Goal: Information Seeking & Learning: Learn about a topic

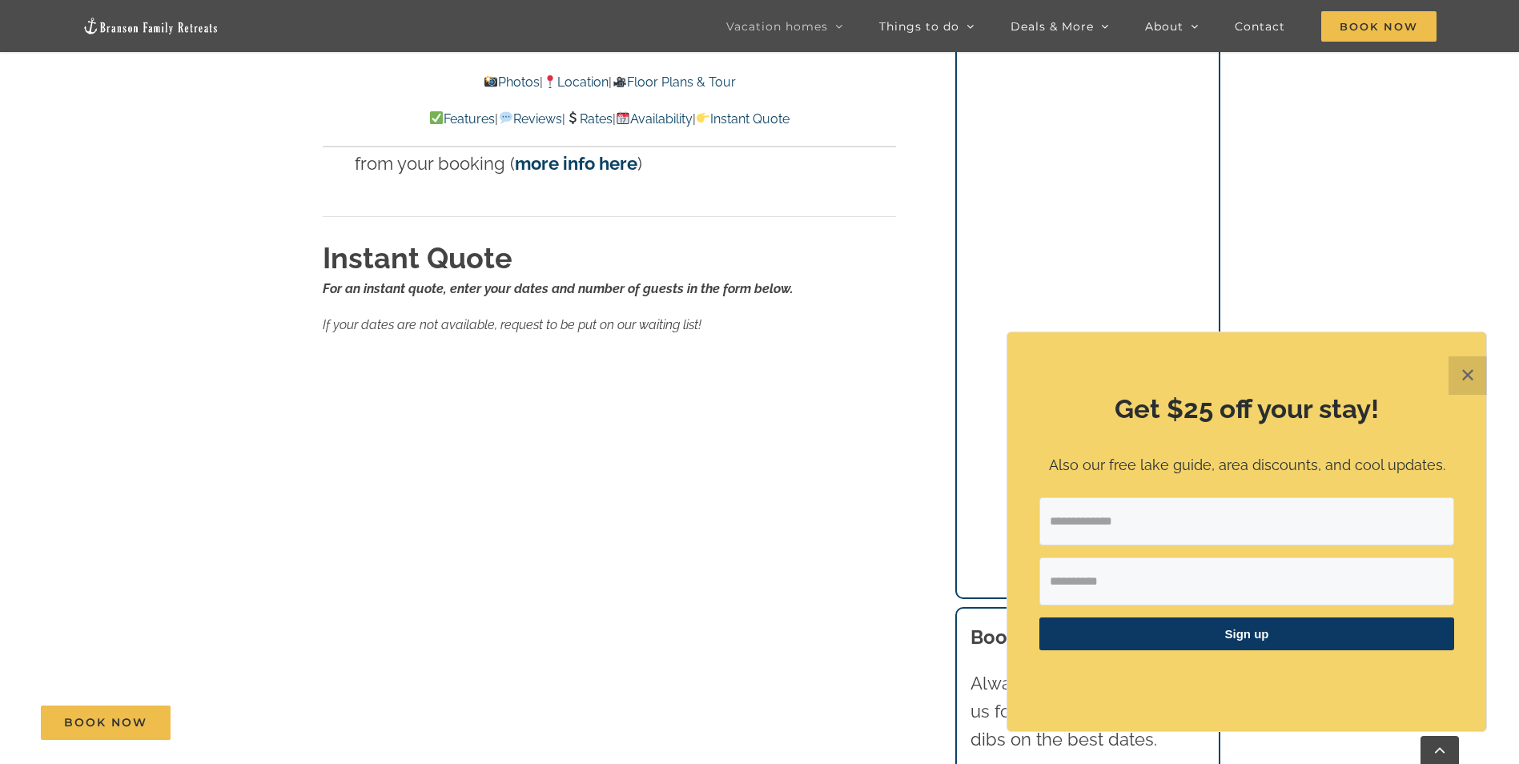
scroll to position [10311, 0]
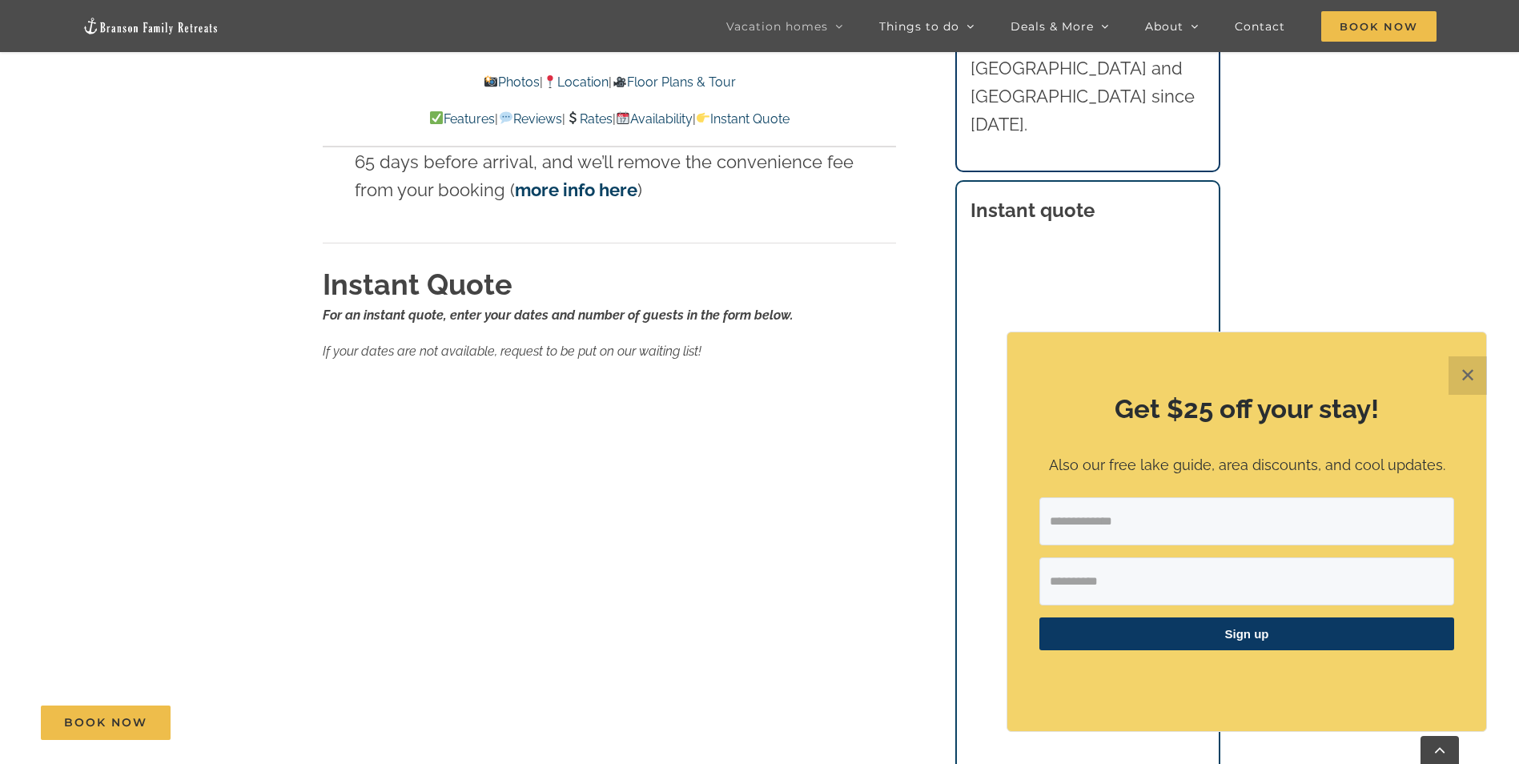
drag, startPoint x: 1474, startPoint y: 373, endPoint x: 1221, endPoint y: 402, distance: 254.6
click at [1470, 371] on button "✕" at bounding box center [1467, 375] width 38 height 38
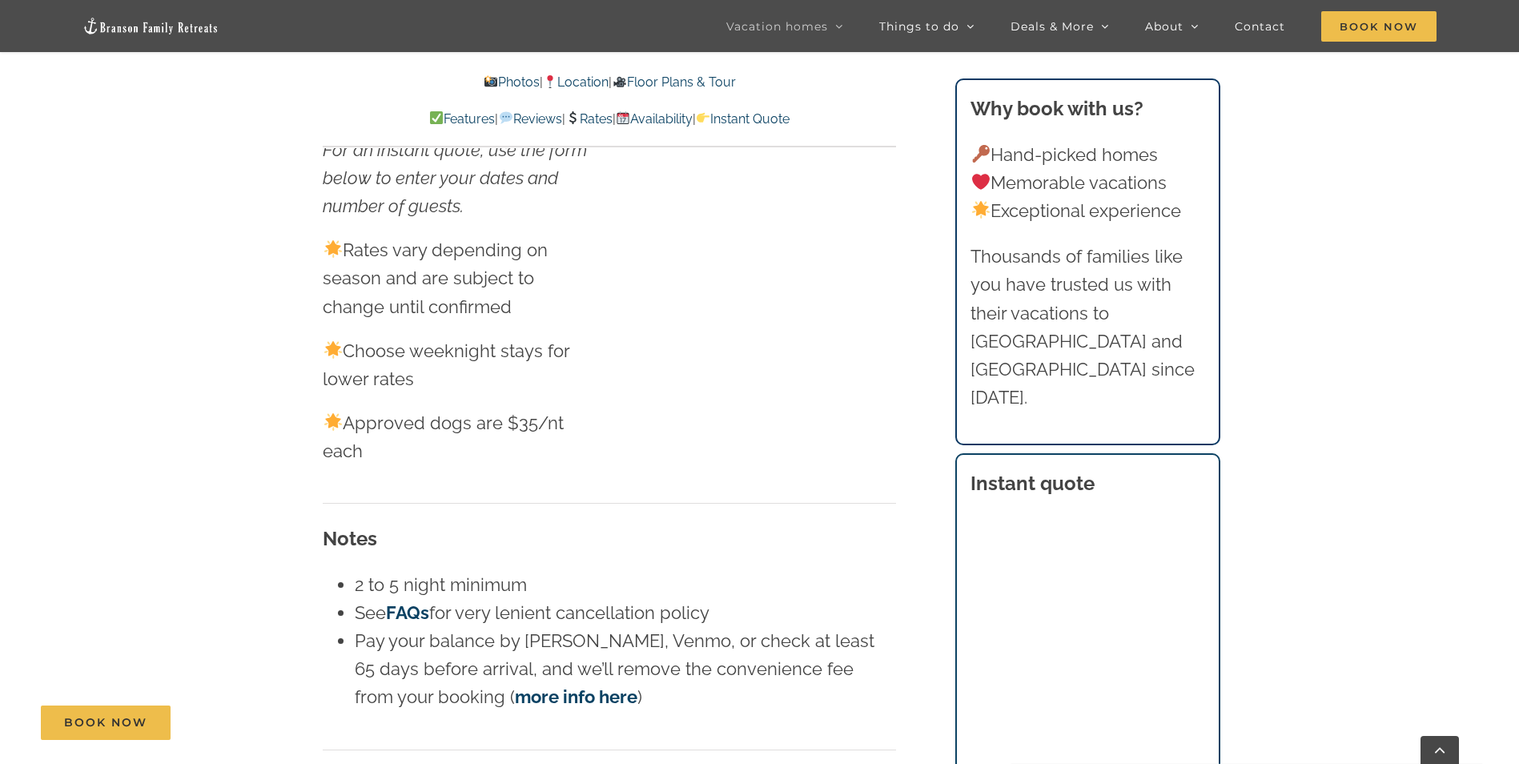
scroll to position [9591, 0]
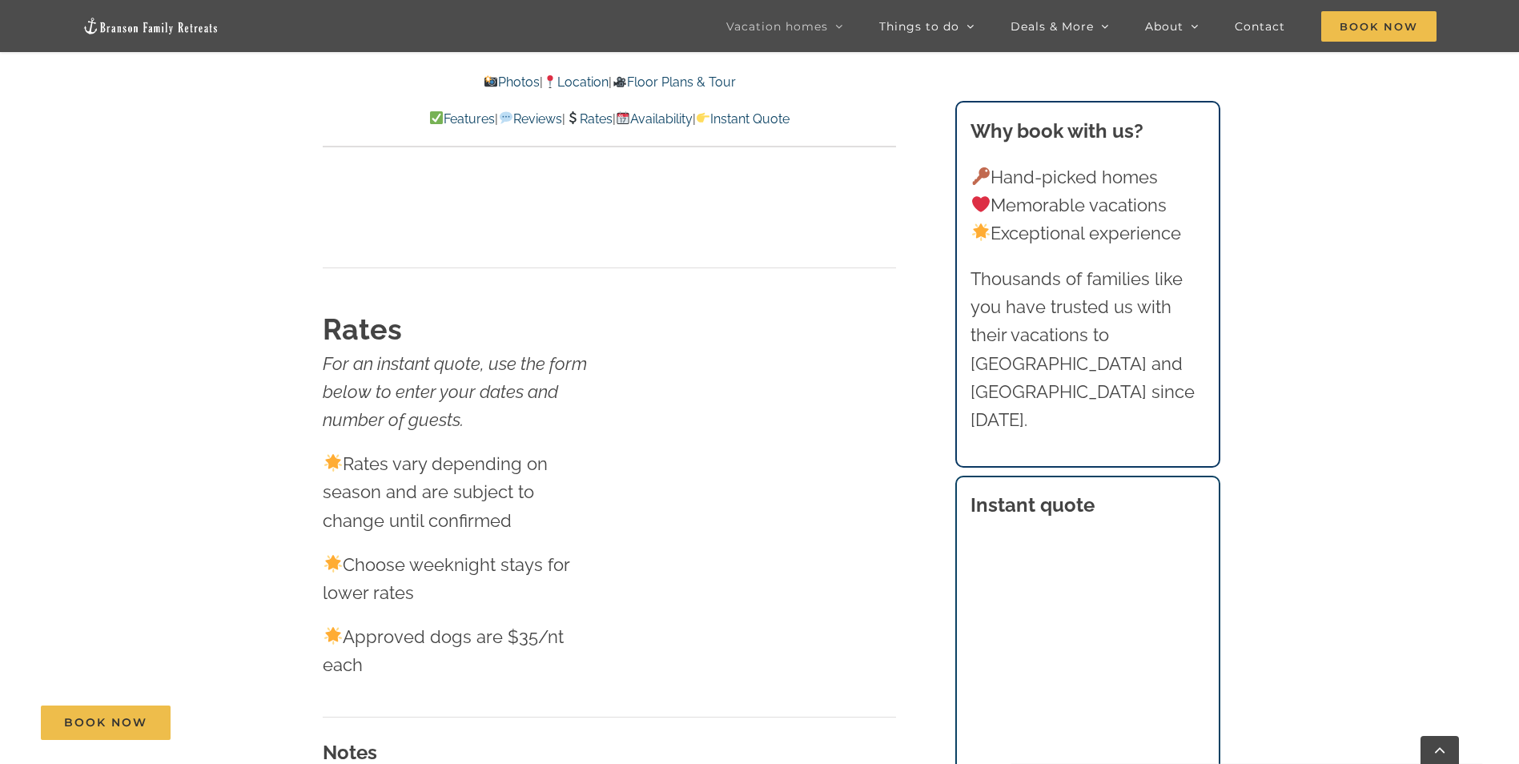
click at [501, 81] on link "Photos" at bounding box center [512, 81] width 56 height 15
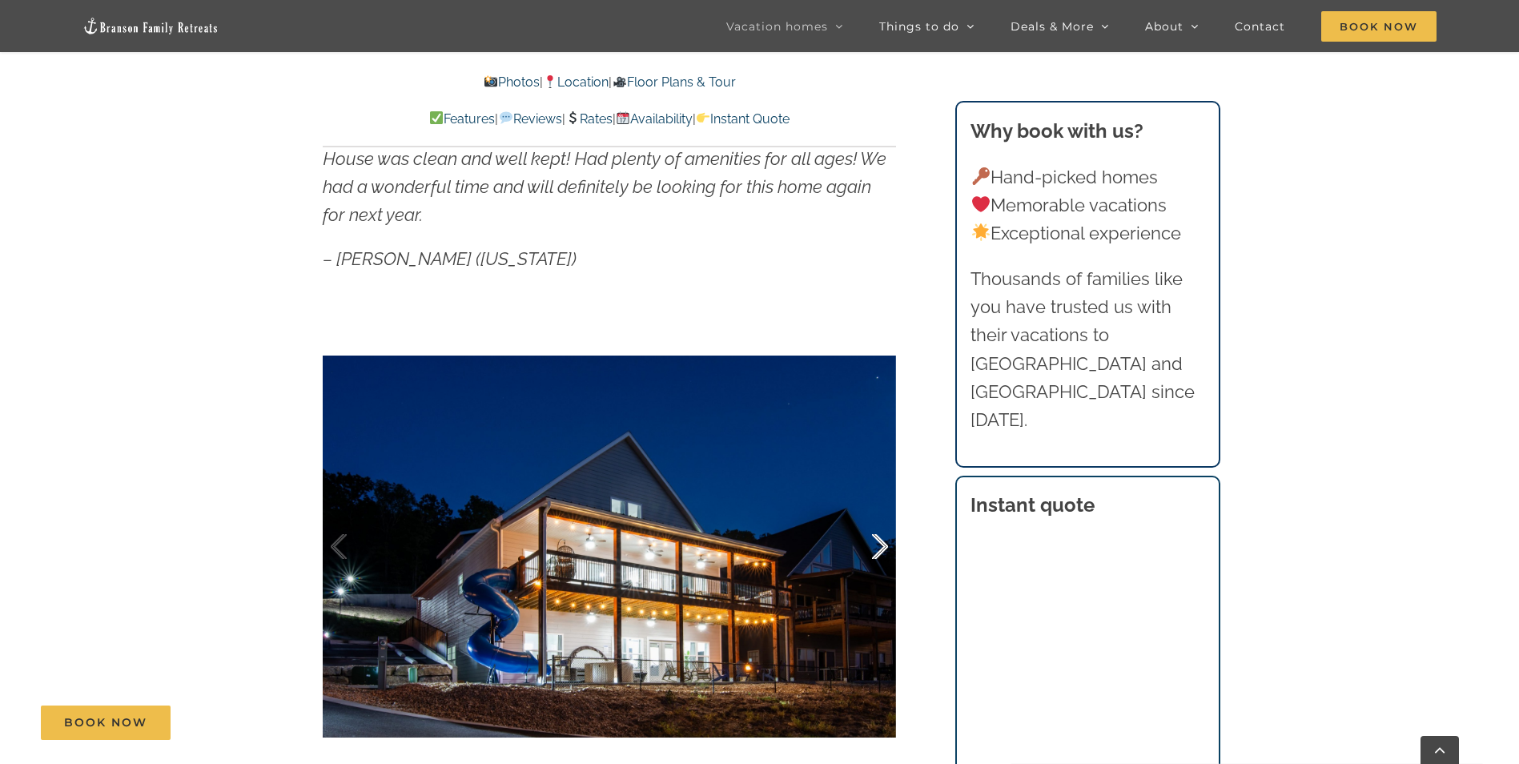
click at [885, 545] on div at bounding box center [863, 546] width 50 height 99
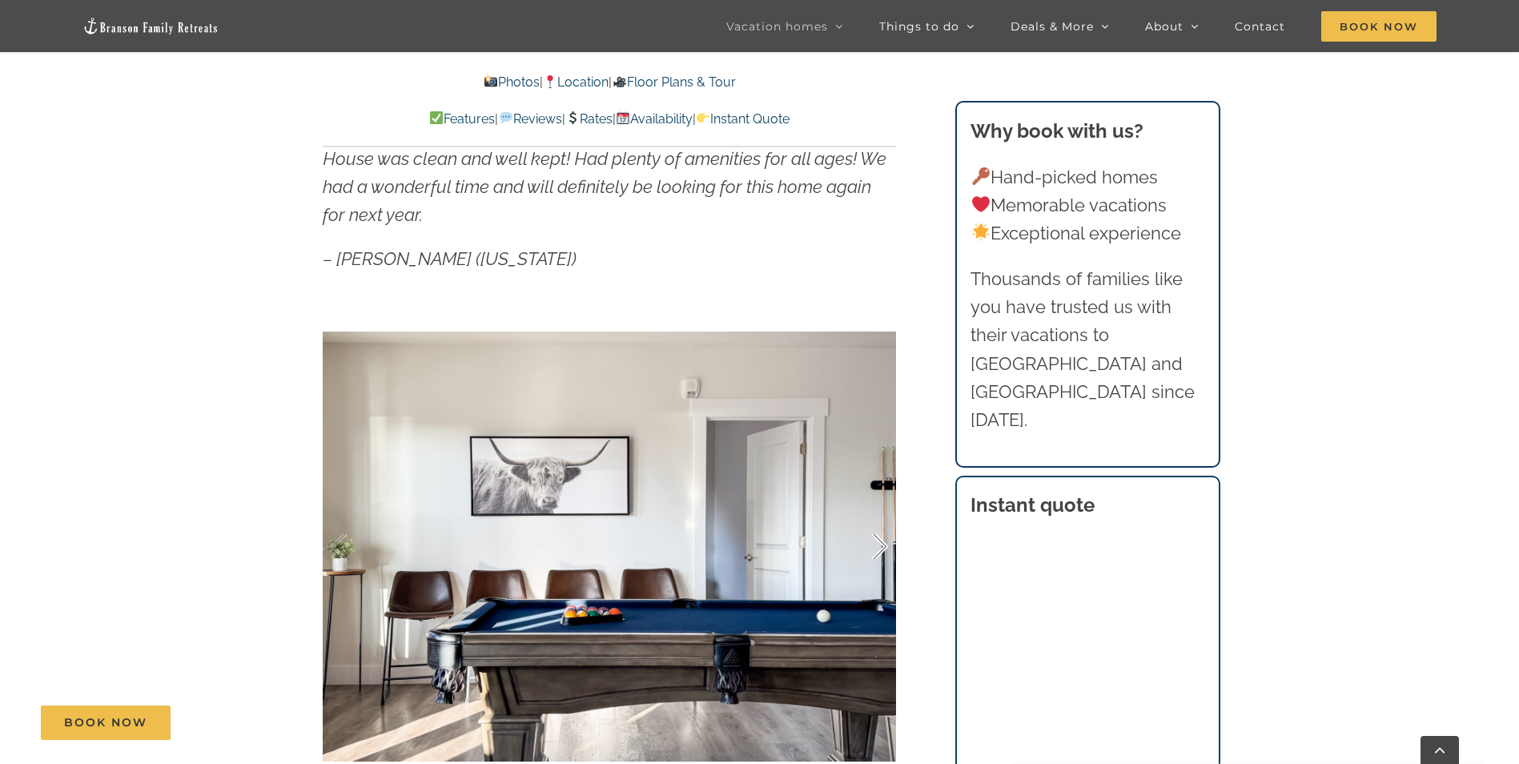
click at [880, 548] on div at bounding box center [863, 546] width 50 height 99
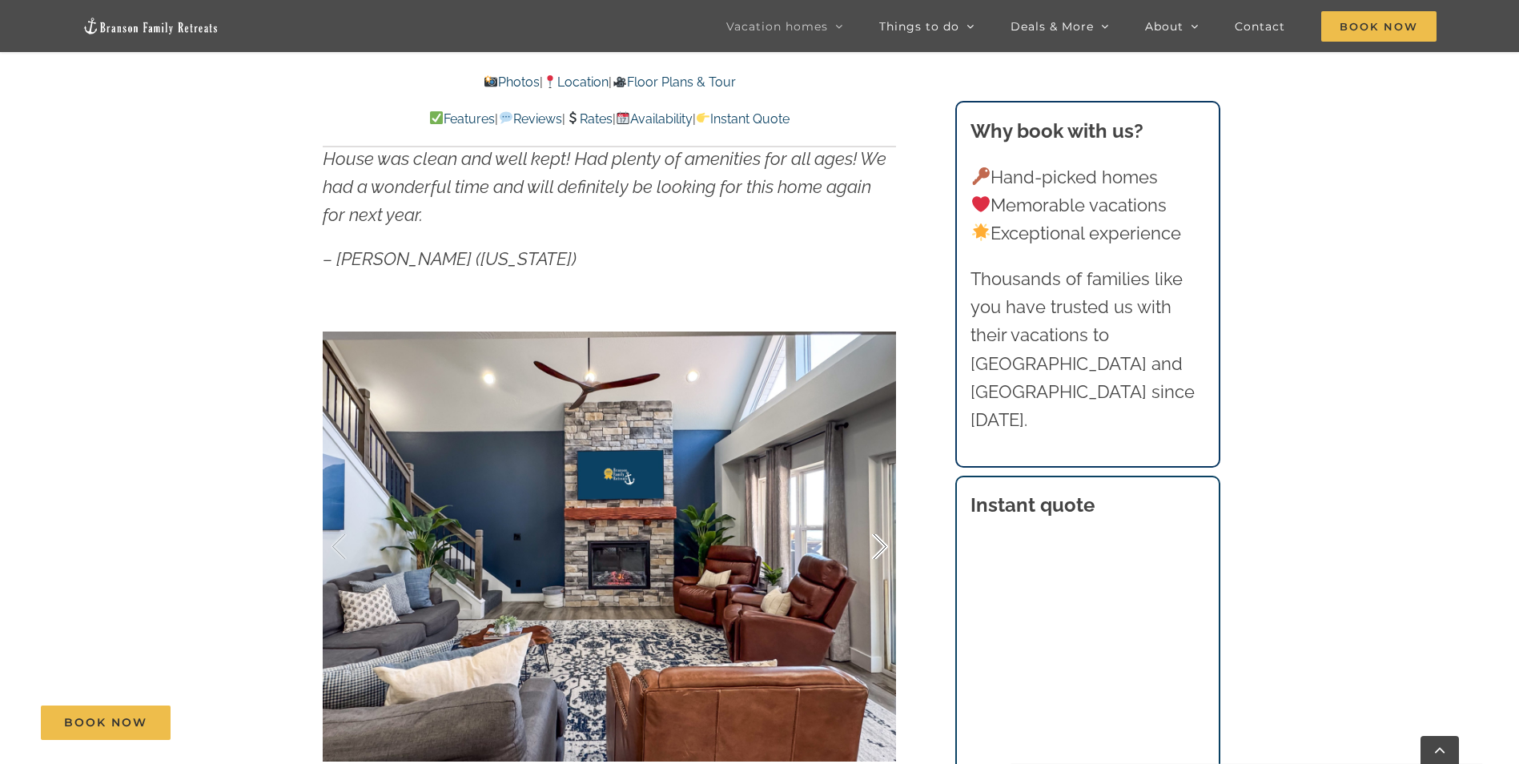
click at [880, 548] on div at bounding box center [863, 546] width 50 height 99
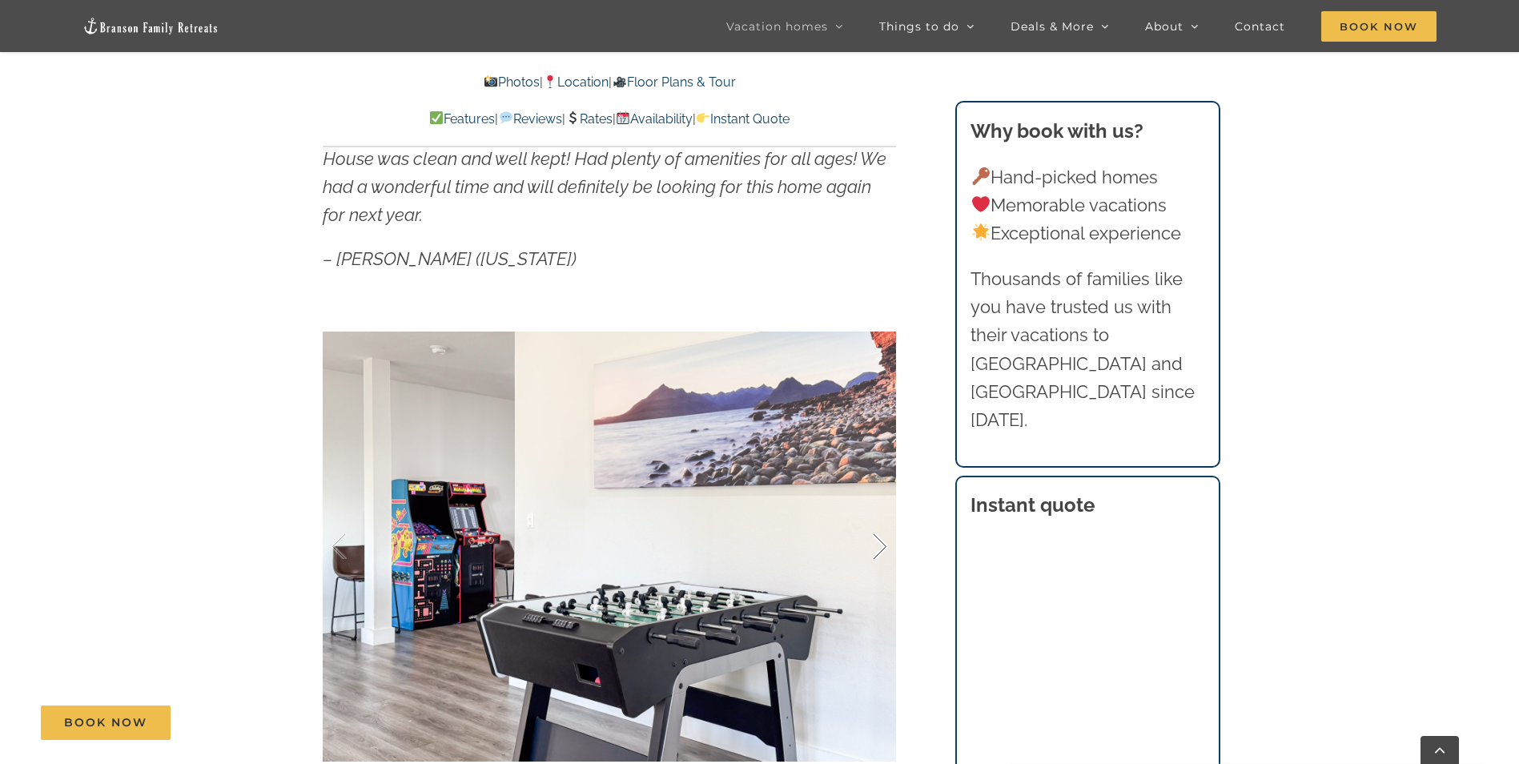
click at [880, 548] on div at bounding box center [863, 546] width 50 height 99
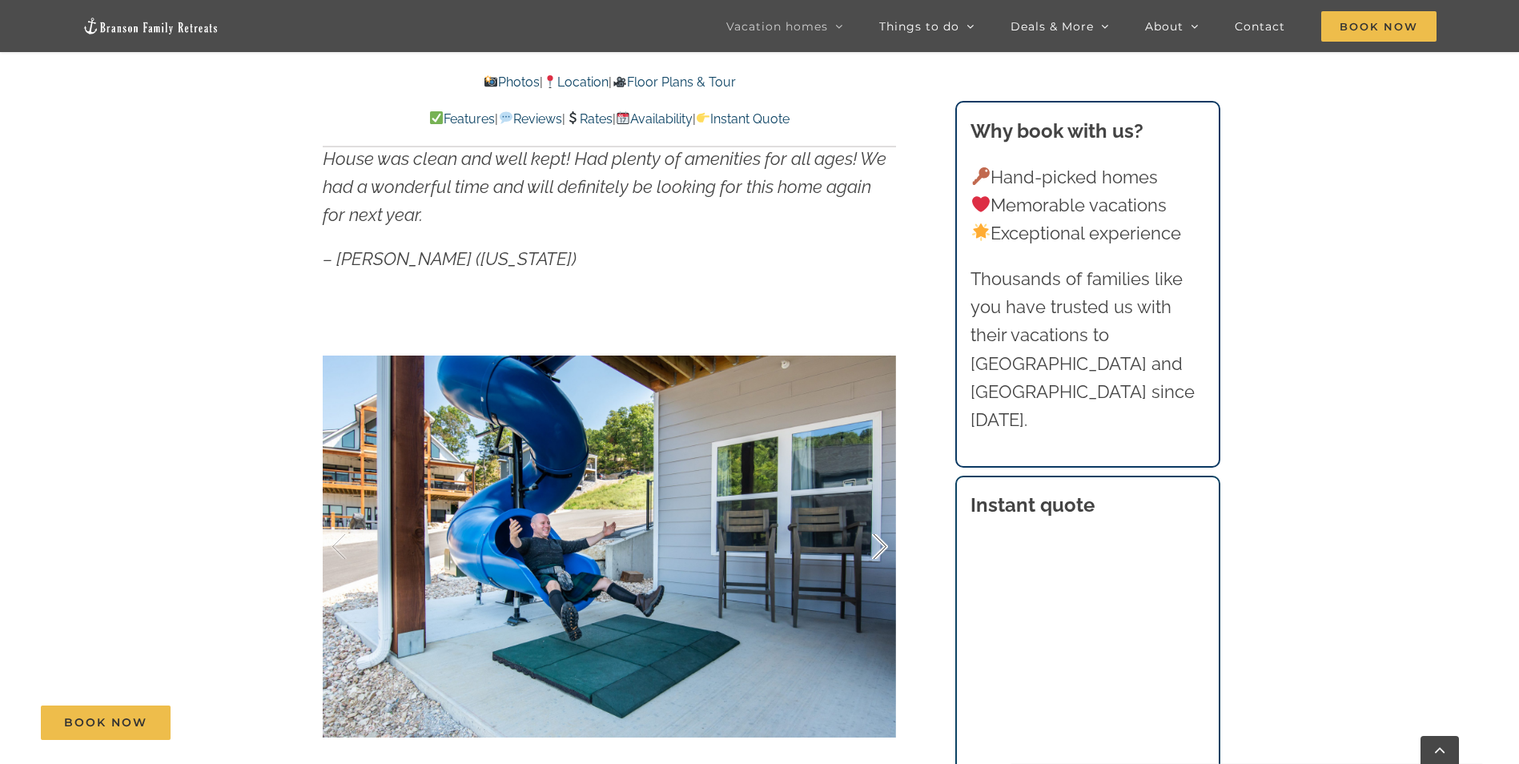
click at [880, 548] on div at bounding box center [863, 546] width 50 height 99
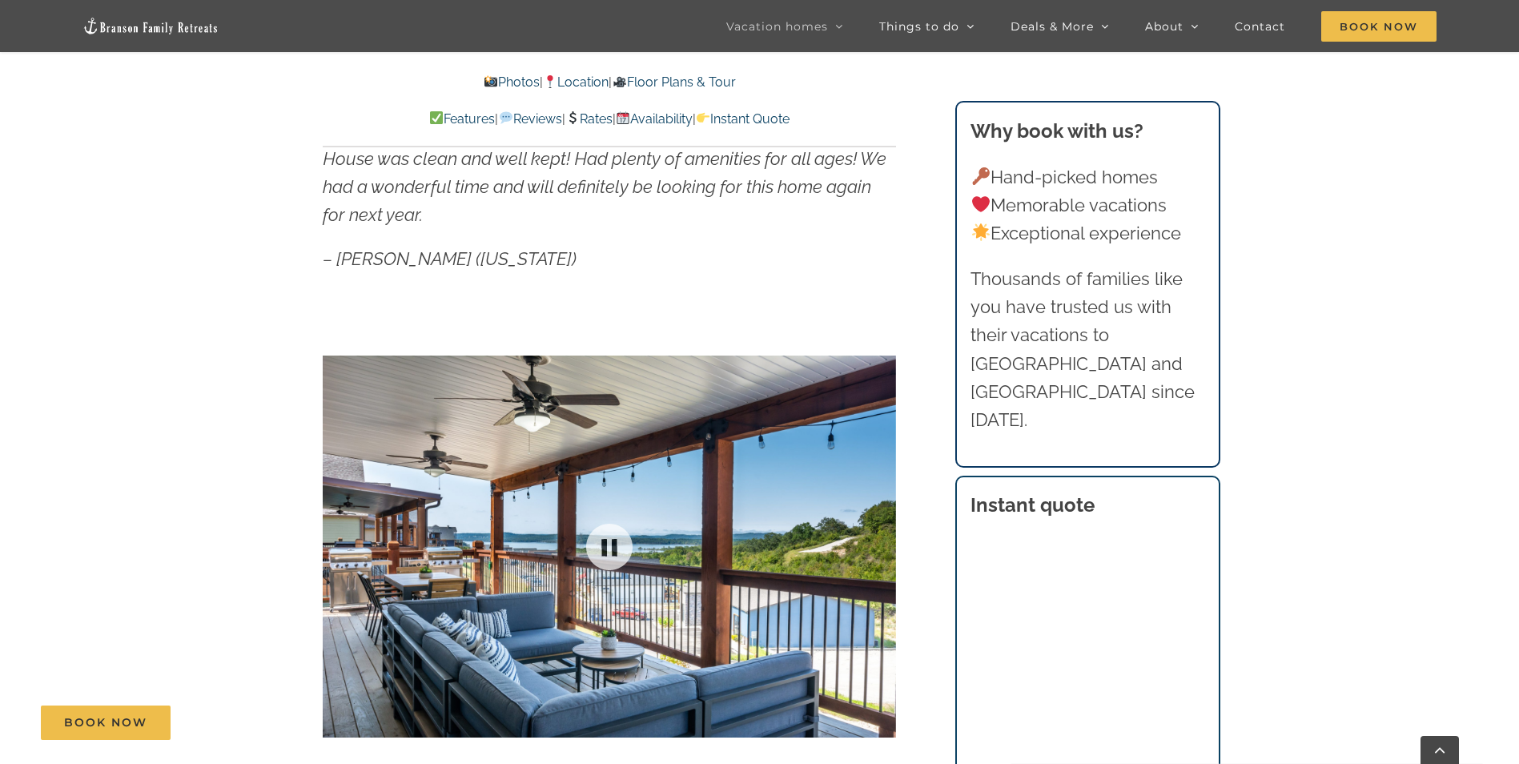
click at [880, 548] on div at bounding box center [609, 546] width 573 height 471
click at [885, 548] on div at bounding box center [863, 546] width 50 height 99
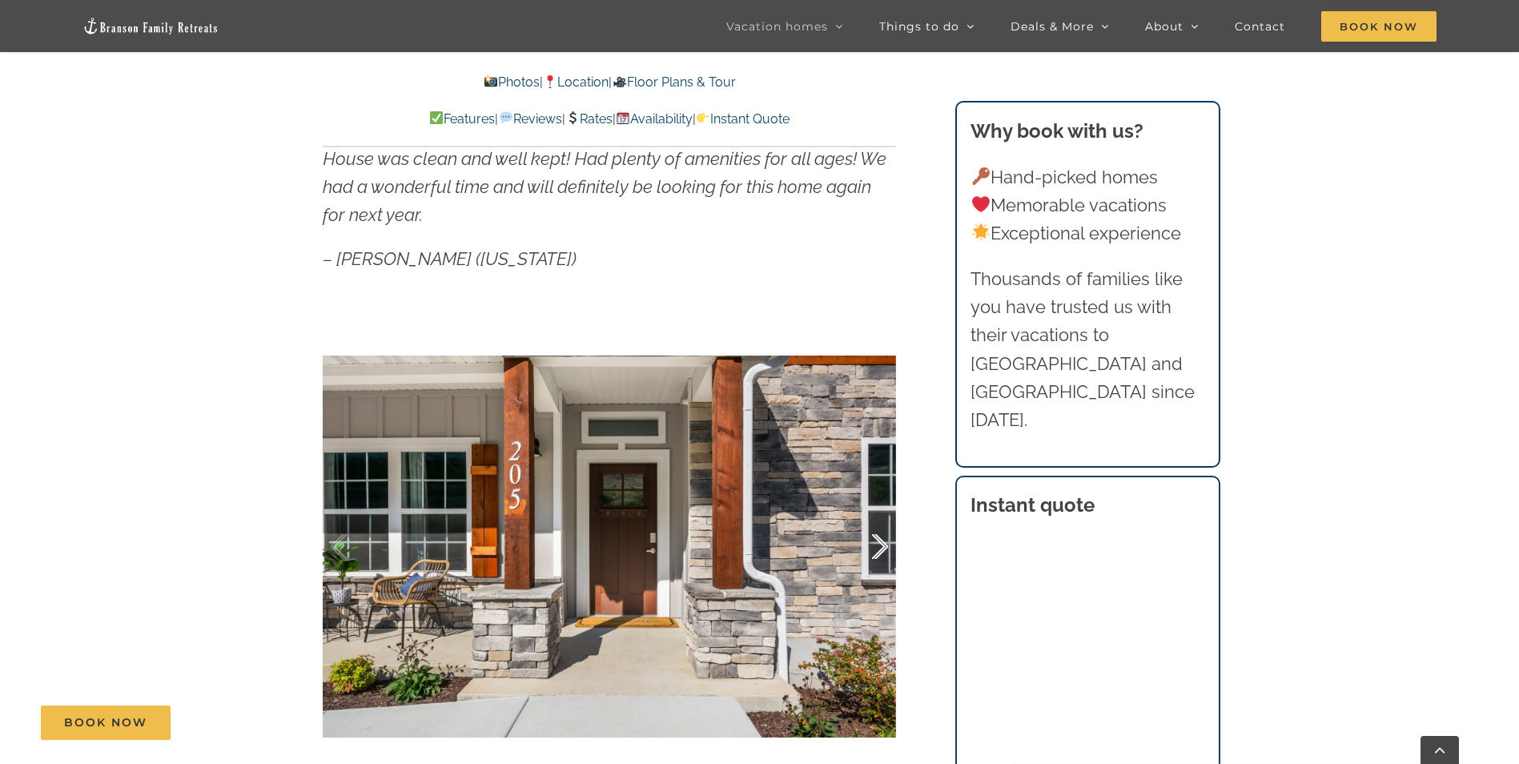
click at [885, 548] on div at bounding box center [863, 546] width 50 height 99
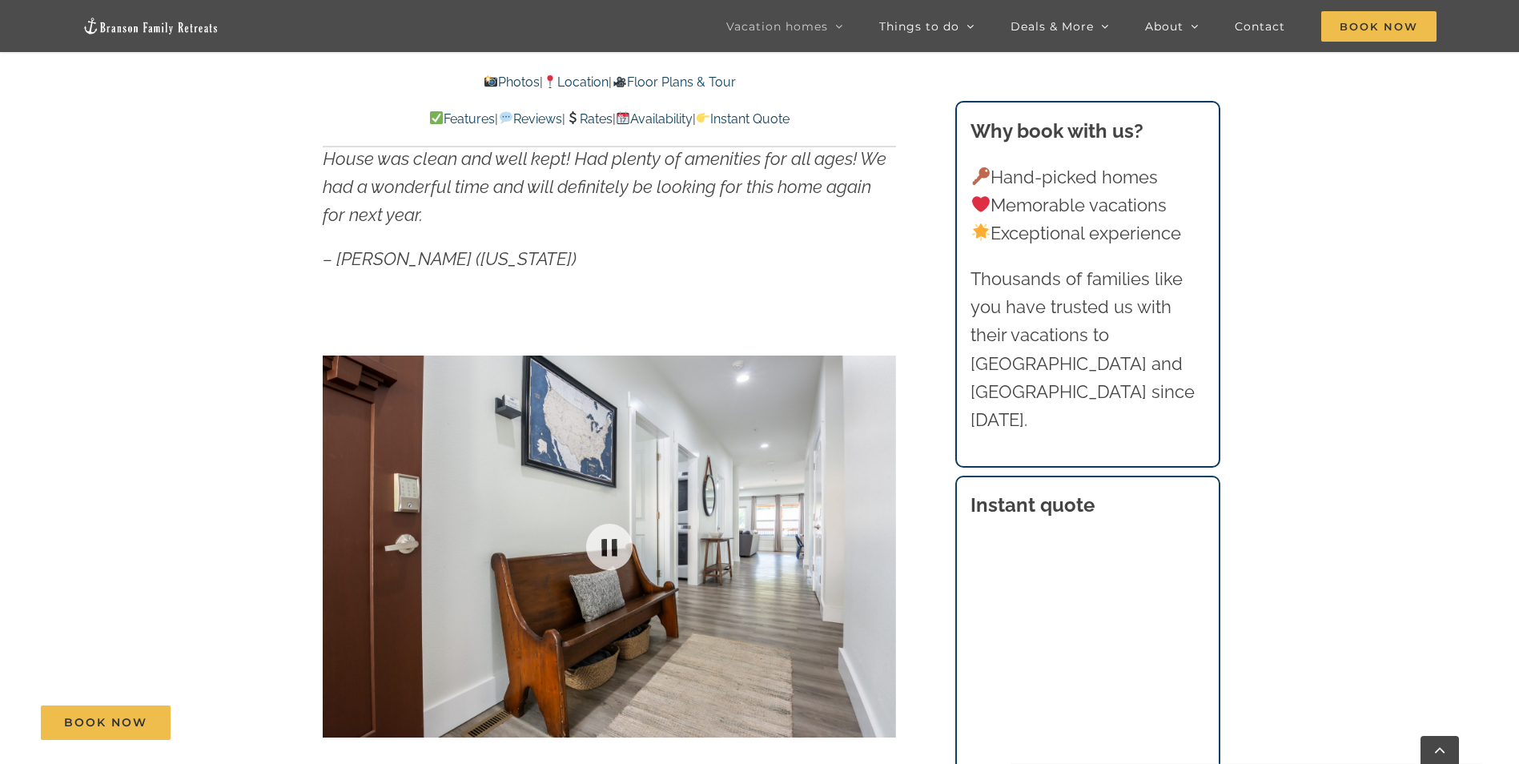
click at [885, 549] on div at bounding box center [609, 546] width 573 height 471
click at [884, 542] on div at bounding box center [863, 546] width 50 height 99
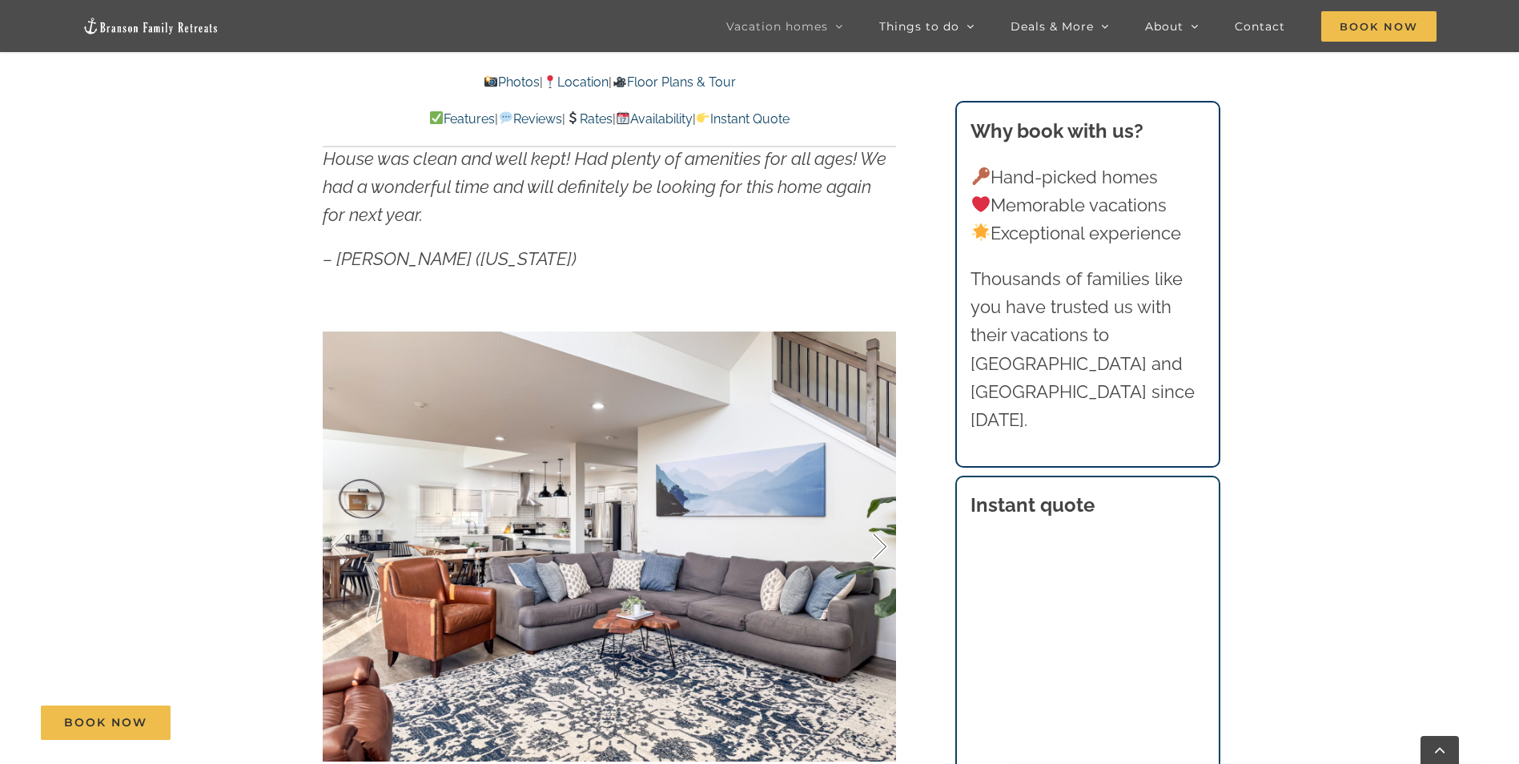
click at [884, 541] on div at bounding box center [863, 546] width 50 height 99
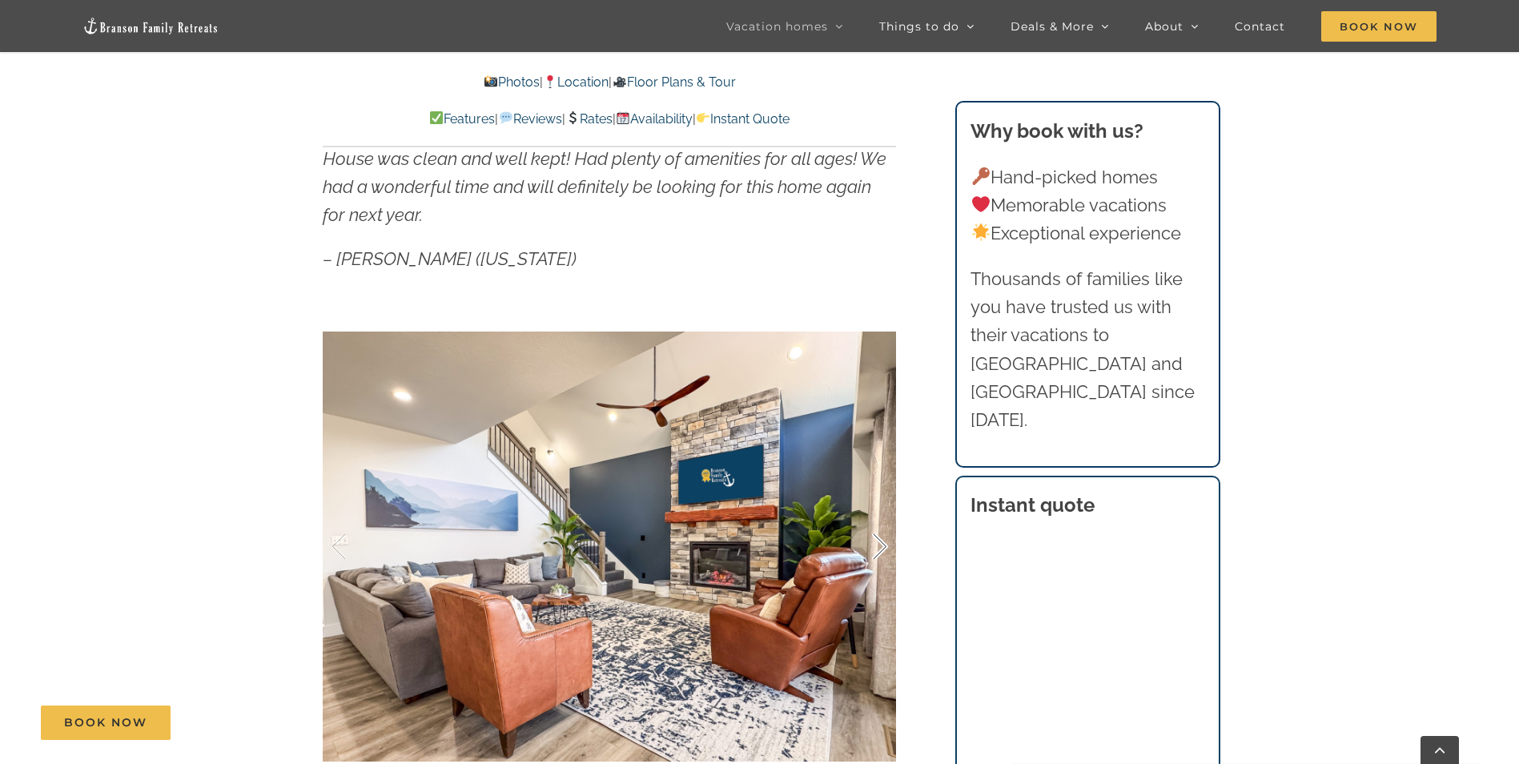
click at [884, 541] on div at bounding box center [863, 546] width 50 height 99
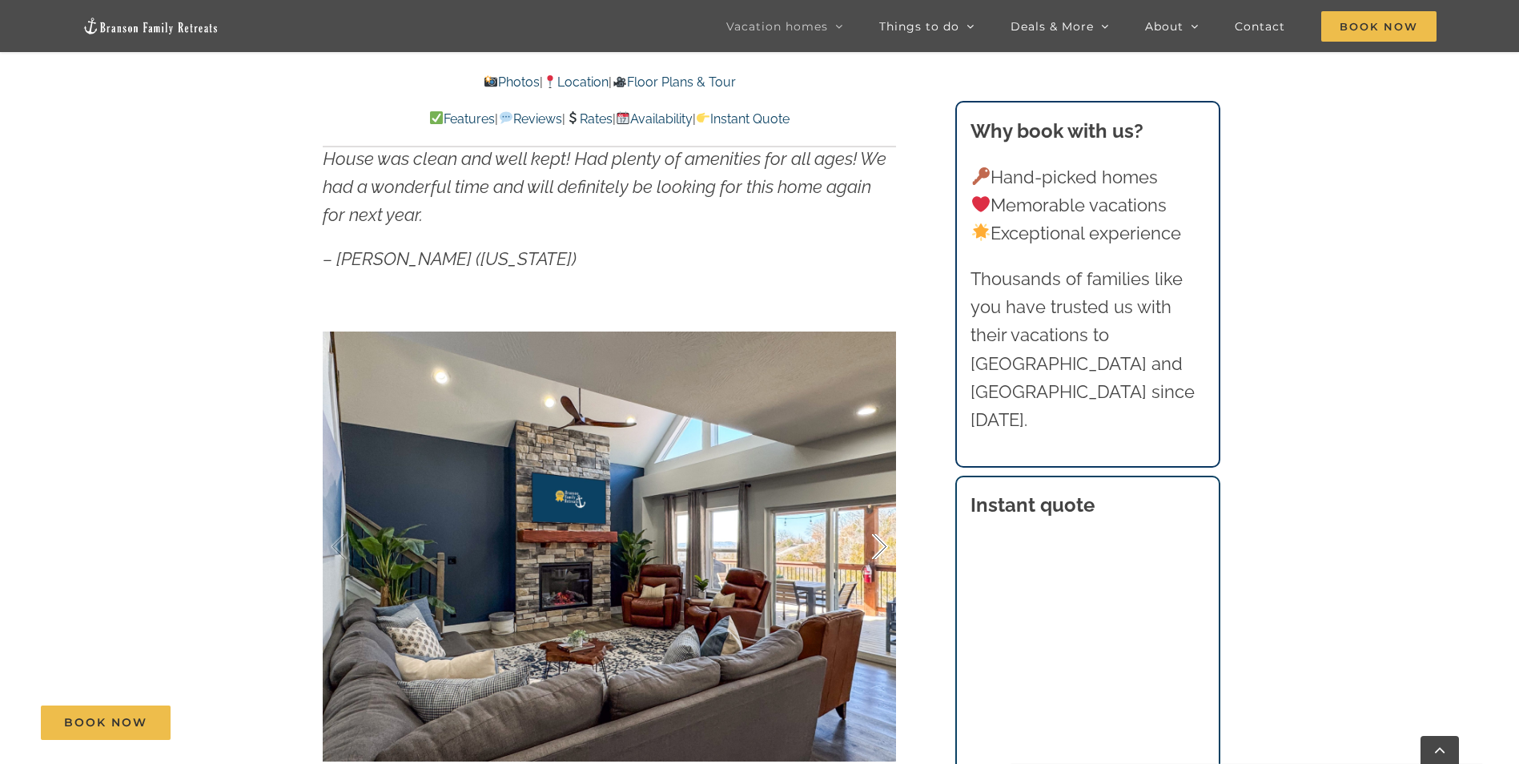
click at [881, 543] on div at bounding box center [863, 546] width 50 height 99
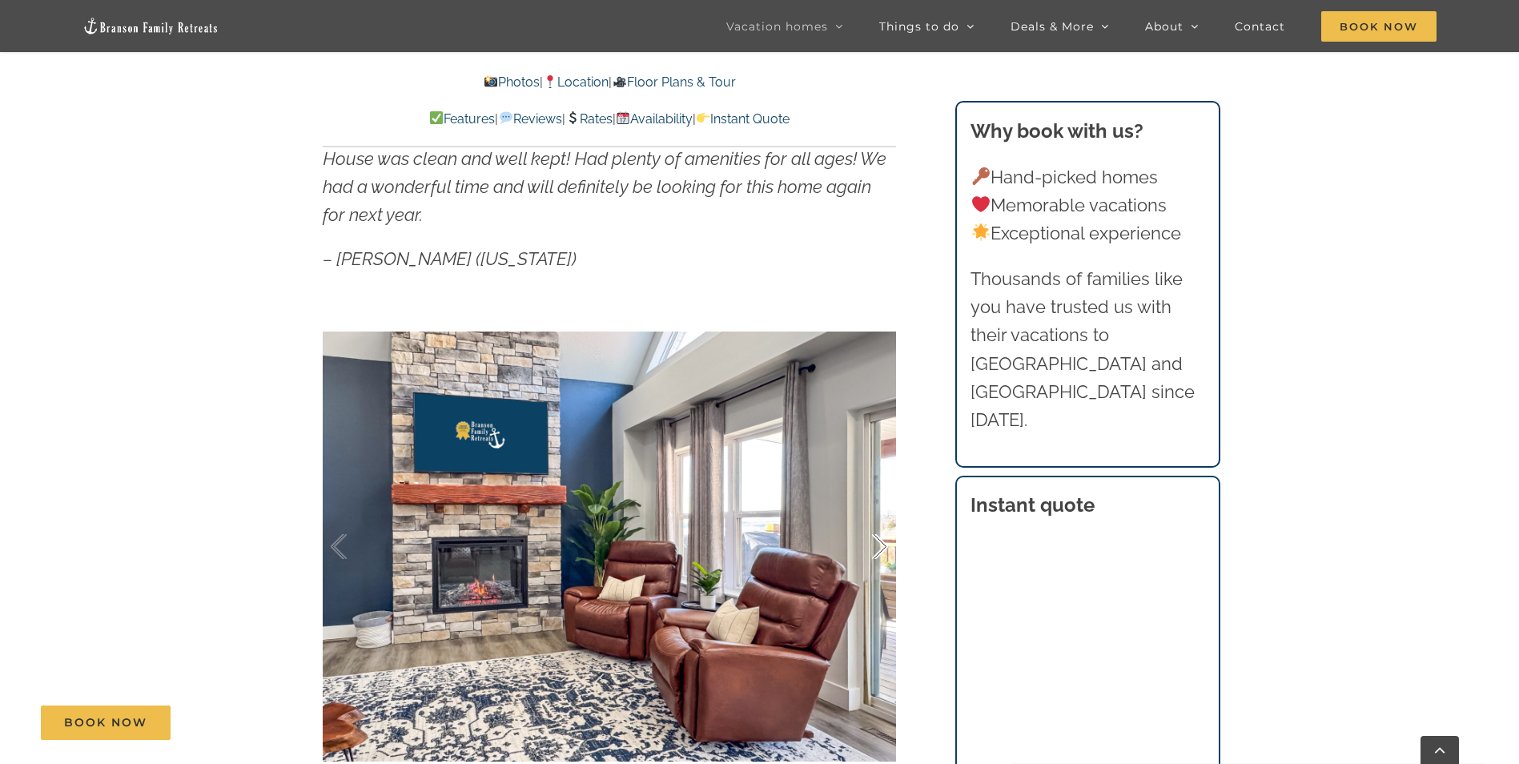
click at [879, 543] on div at bounding box center [863, 546] width 50 height 99
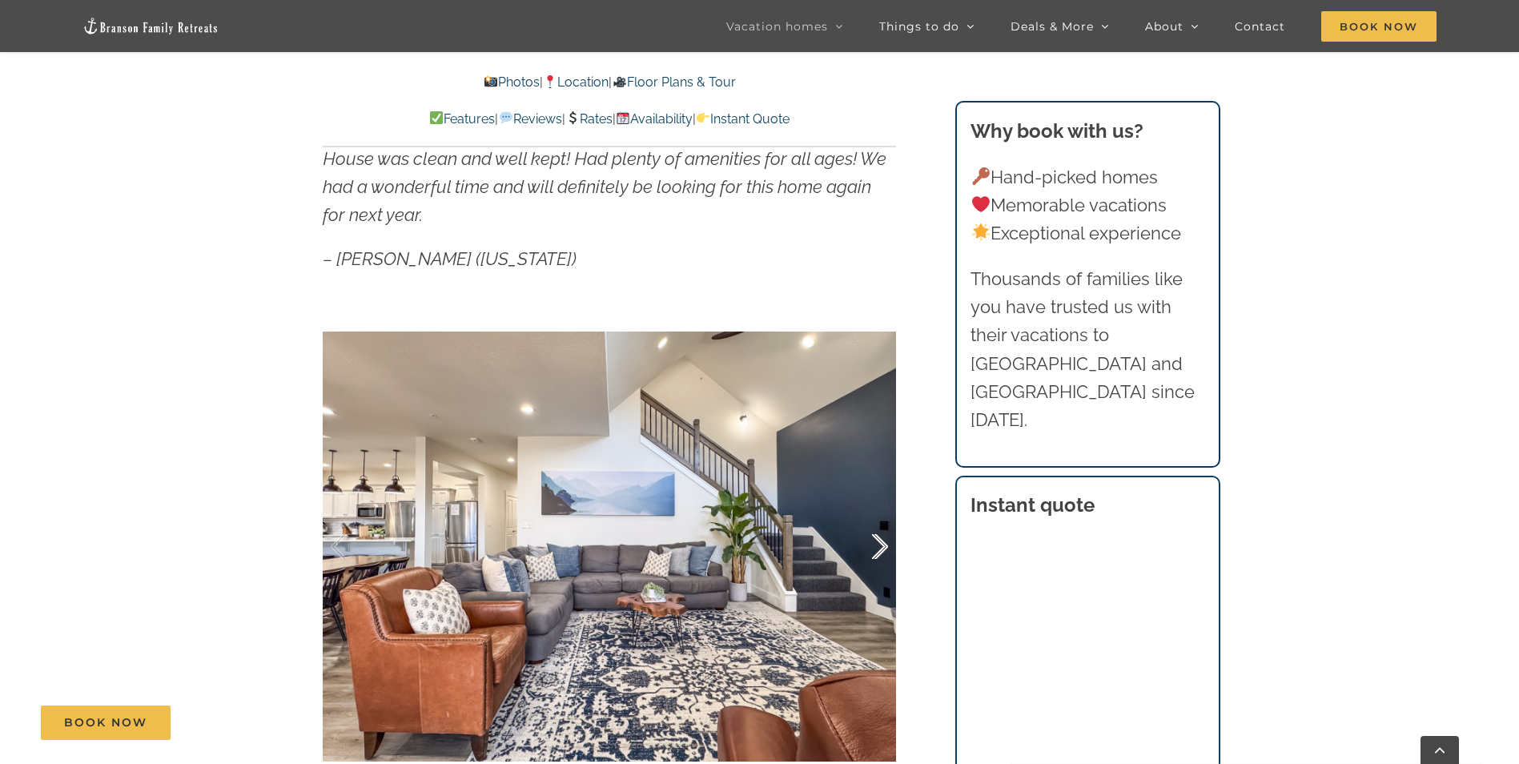
click at [879, 543] on div at bounding box center [863, 546] width 50 height 99
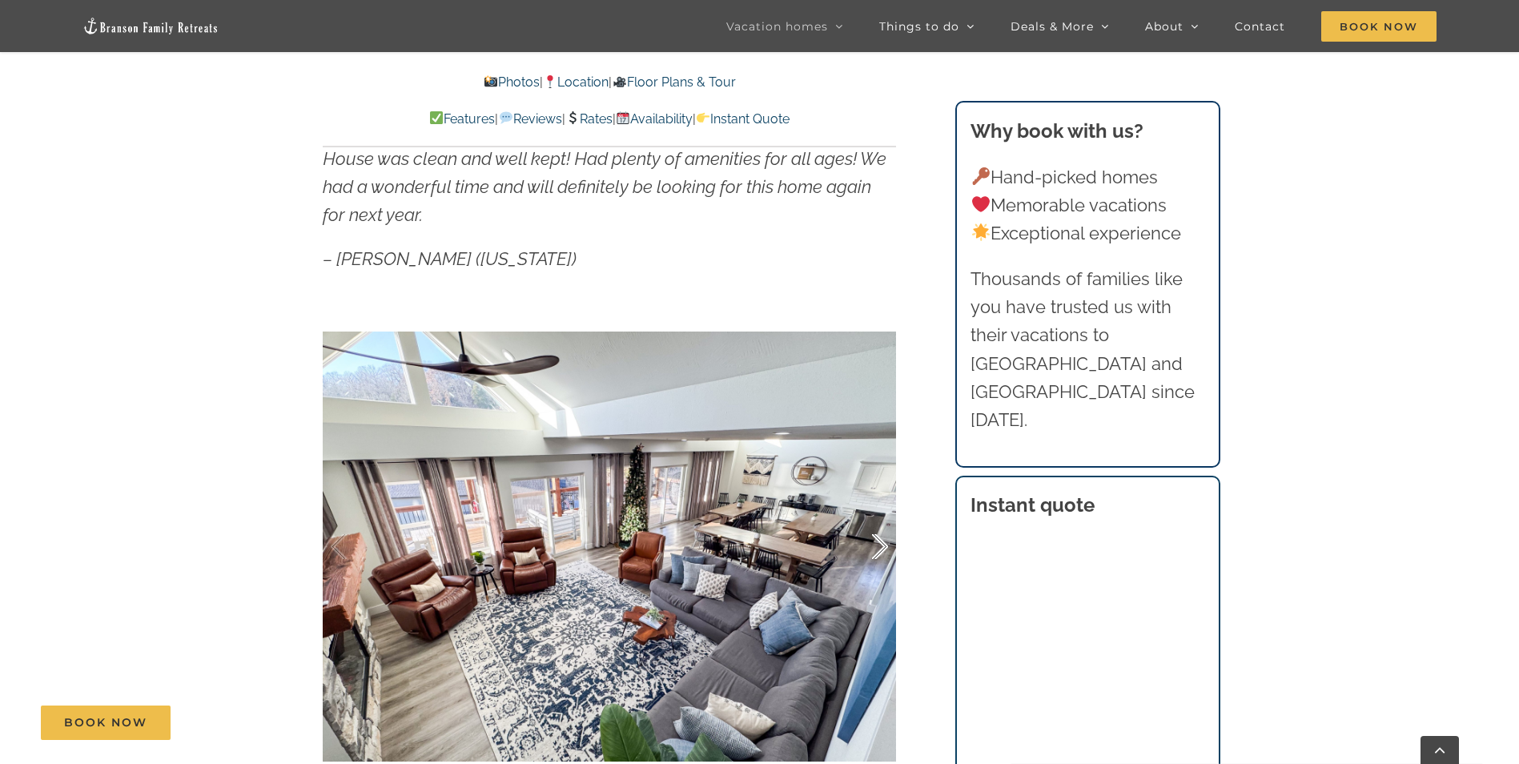
click at [879, 543] on div at bounding box center [863, 546] width 50 height 99
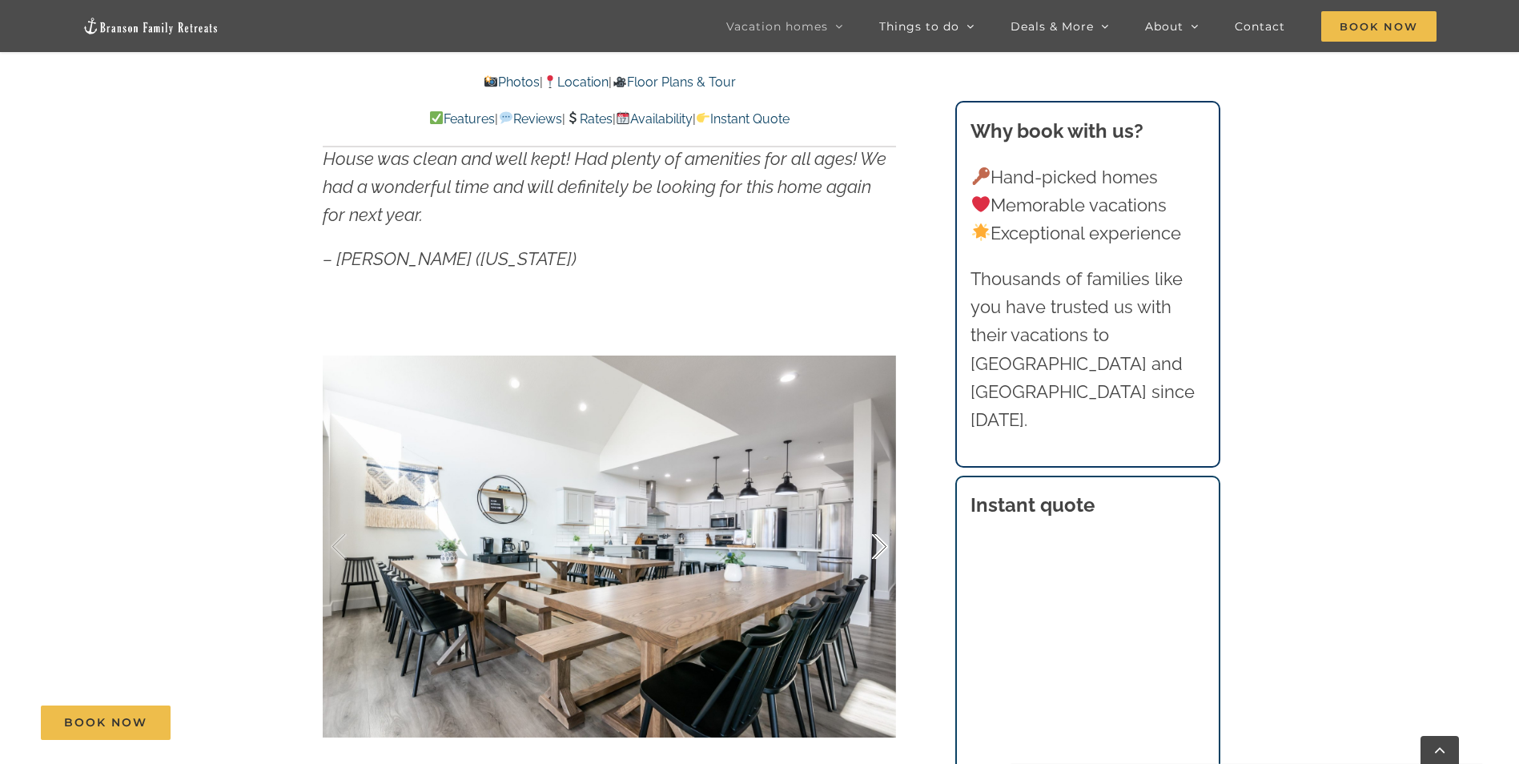
click at [879, 543] on div "15 / 100" at bounding box center [609, 546] width 573 height 471
click at [885, 545] on div at bounding box center [863, 546] width 50 height 99
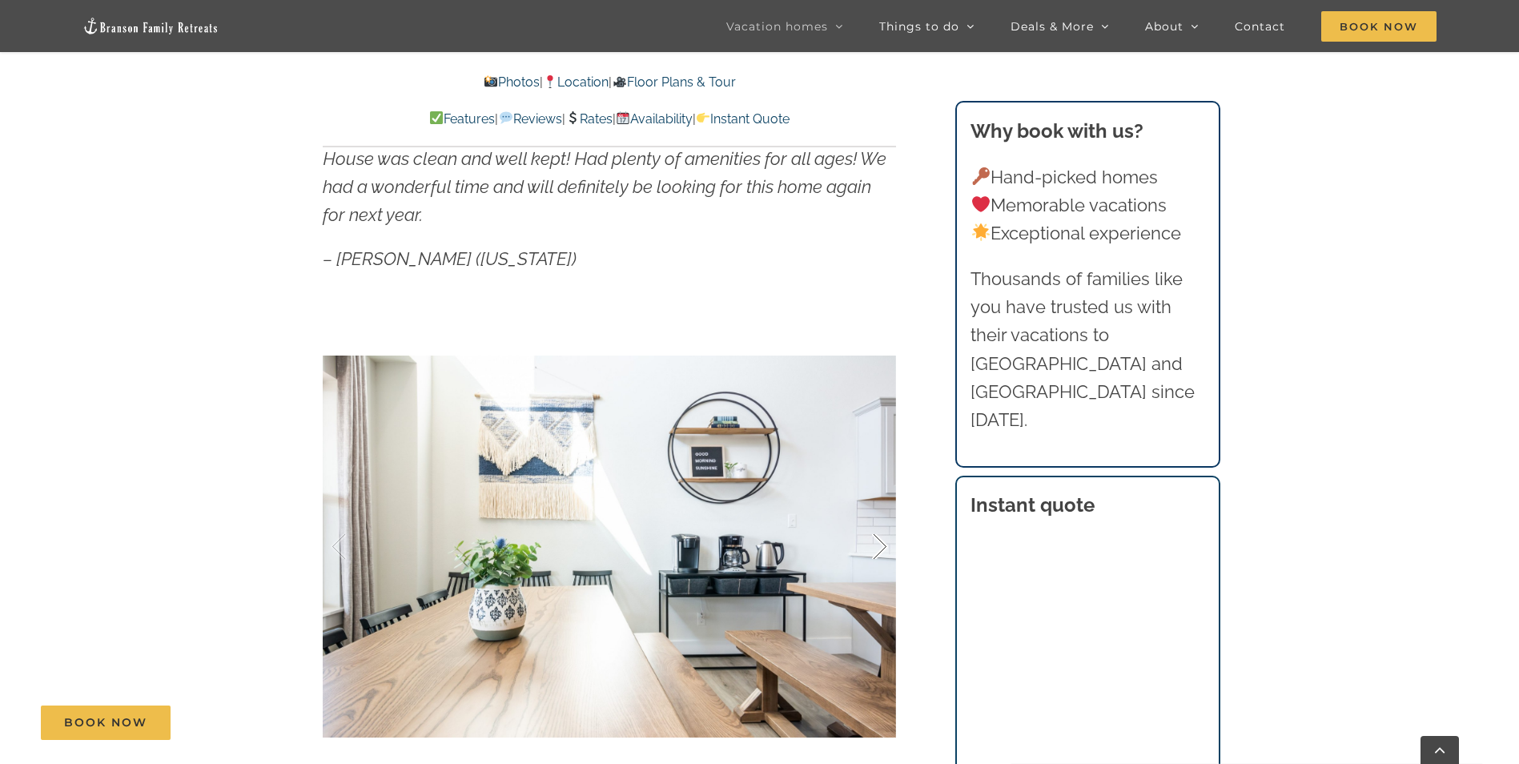
click at [885, 545] on div at bounding box center [863, 546] width 50 height 99
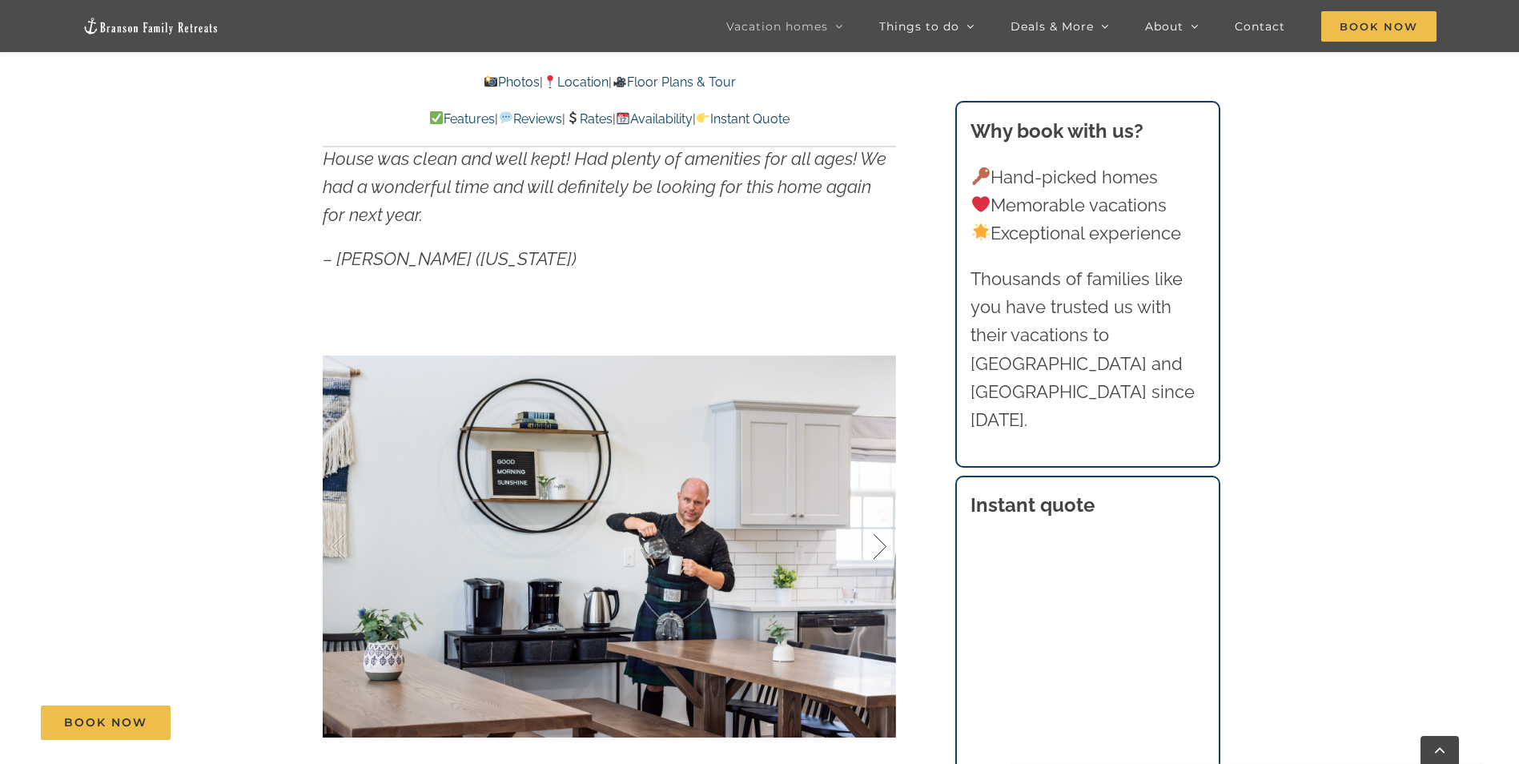
click at [881, 549] on div at bounding box center [863, 546] width 50 height 99
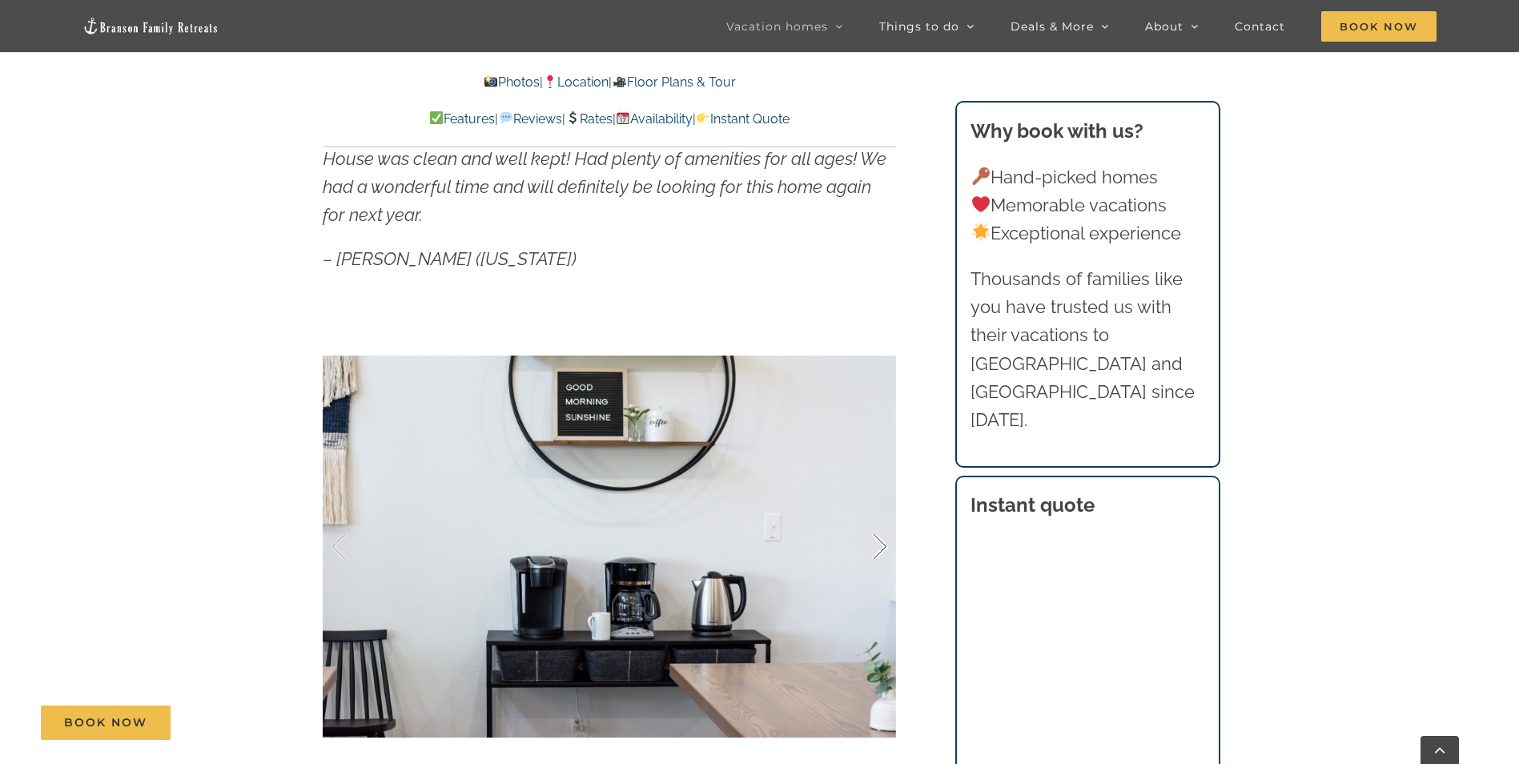
click at [881, 549] on div at bounding box center [863, 546] width 50 height 99
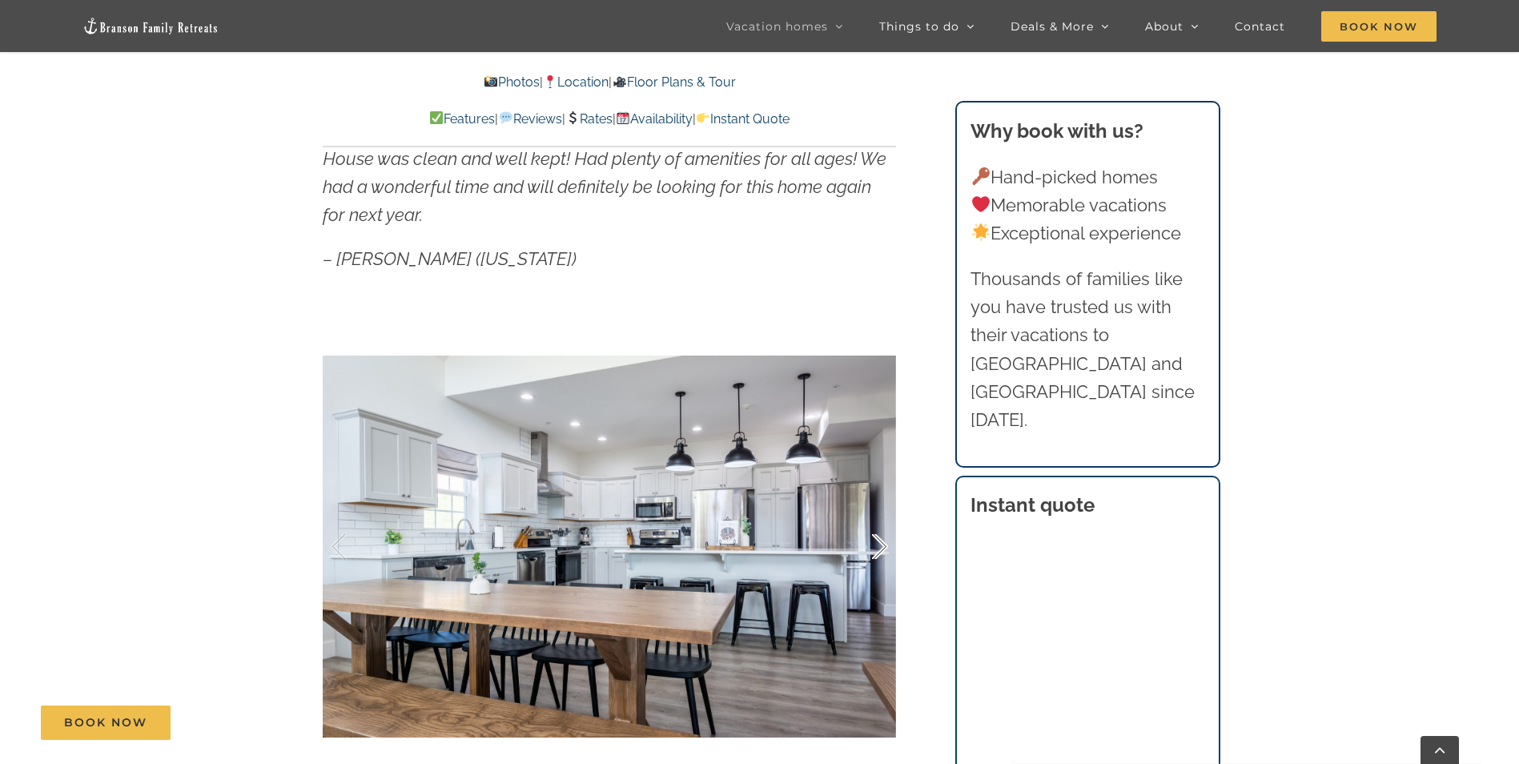
click at [880, 549] on div at bounding box center [863, 546] width 50 height 99
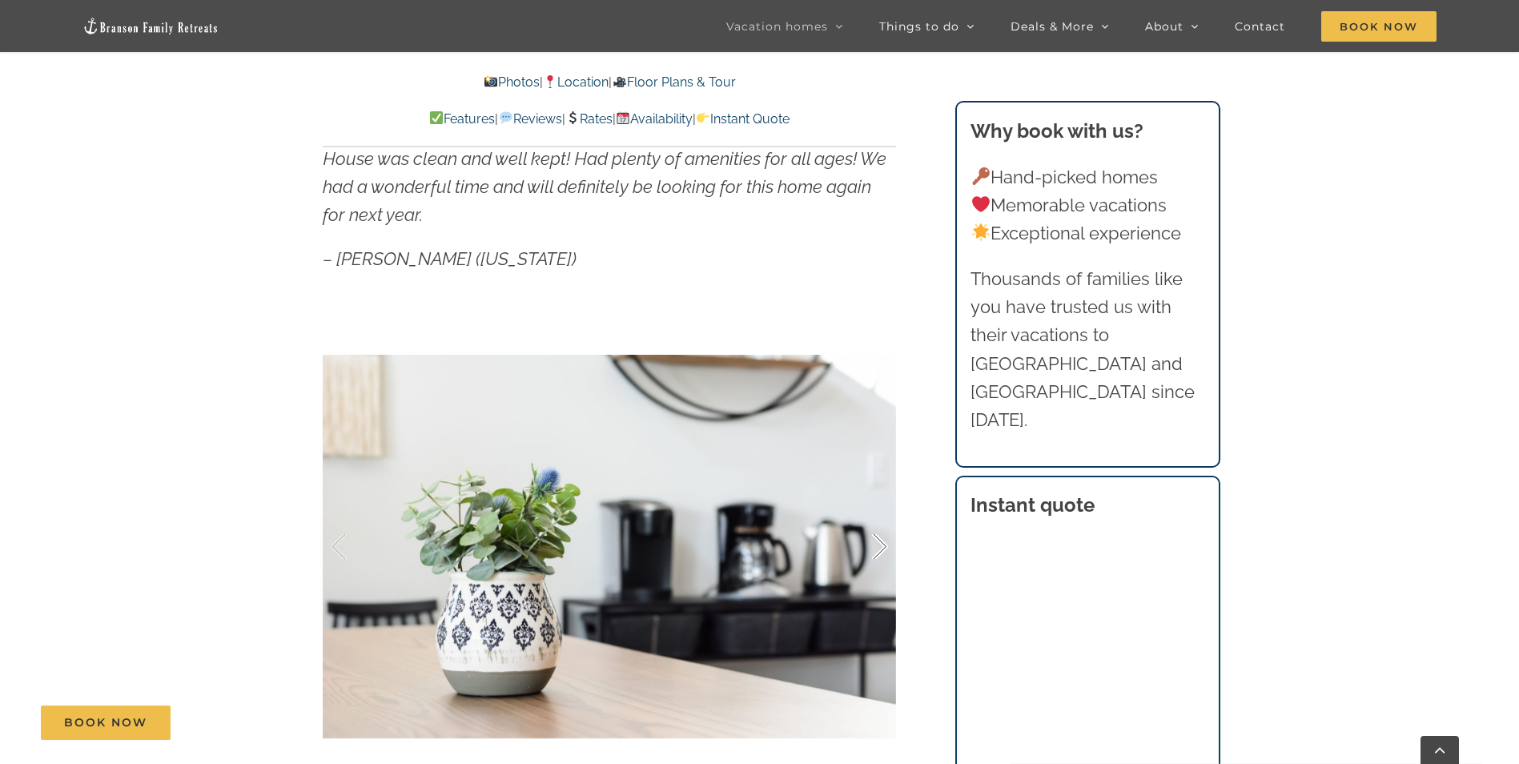
click at [880, 549] on div at bounding box center [863, 546] width 50 height 99
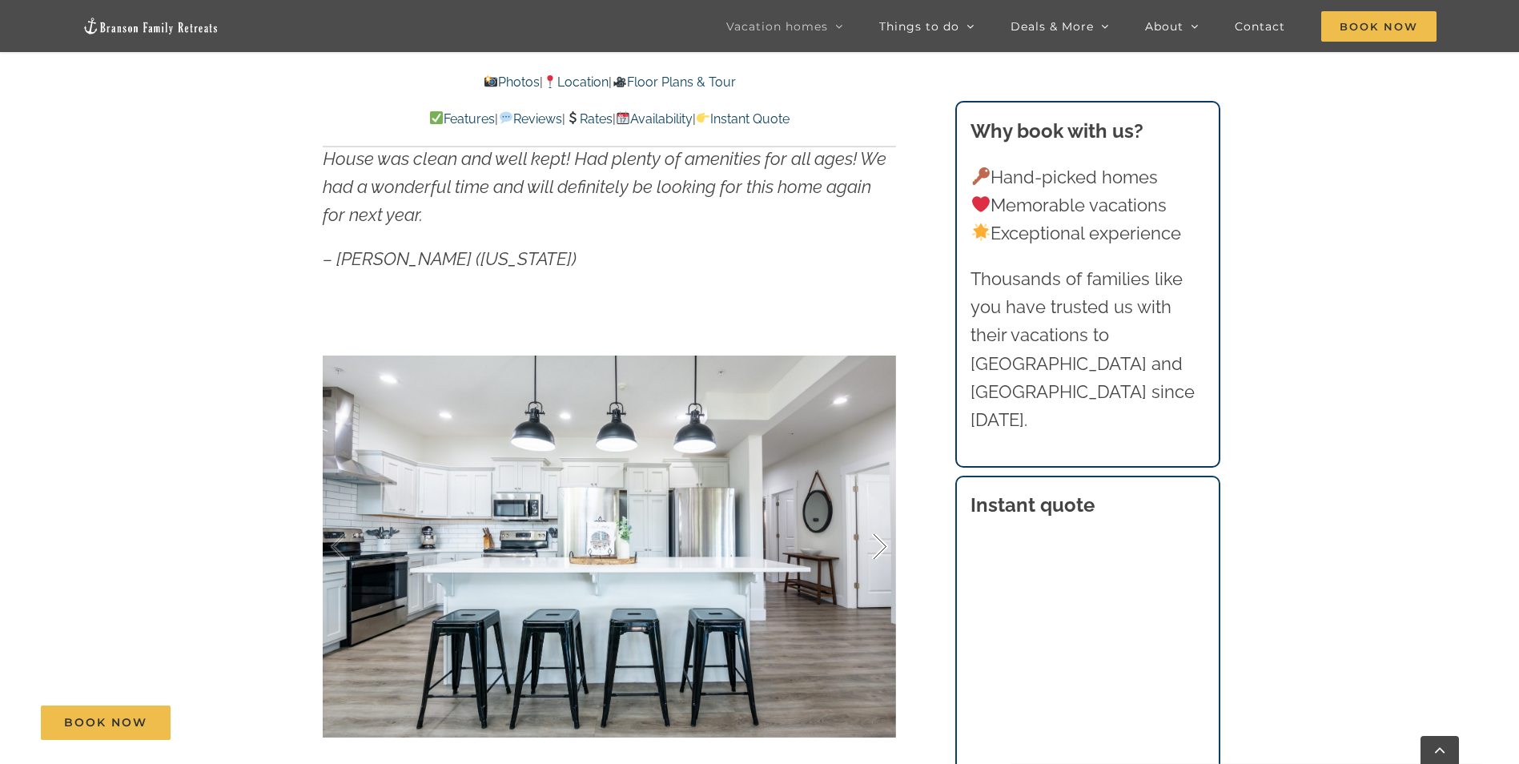
click at [880, 549] on div at bounding box center [863, 546] width 50 height 99
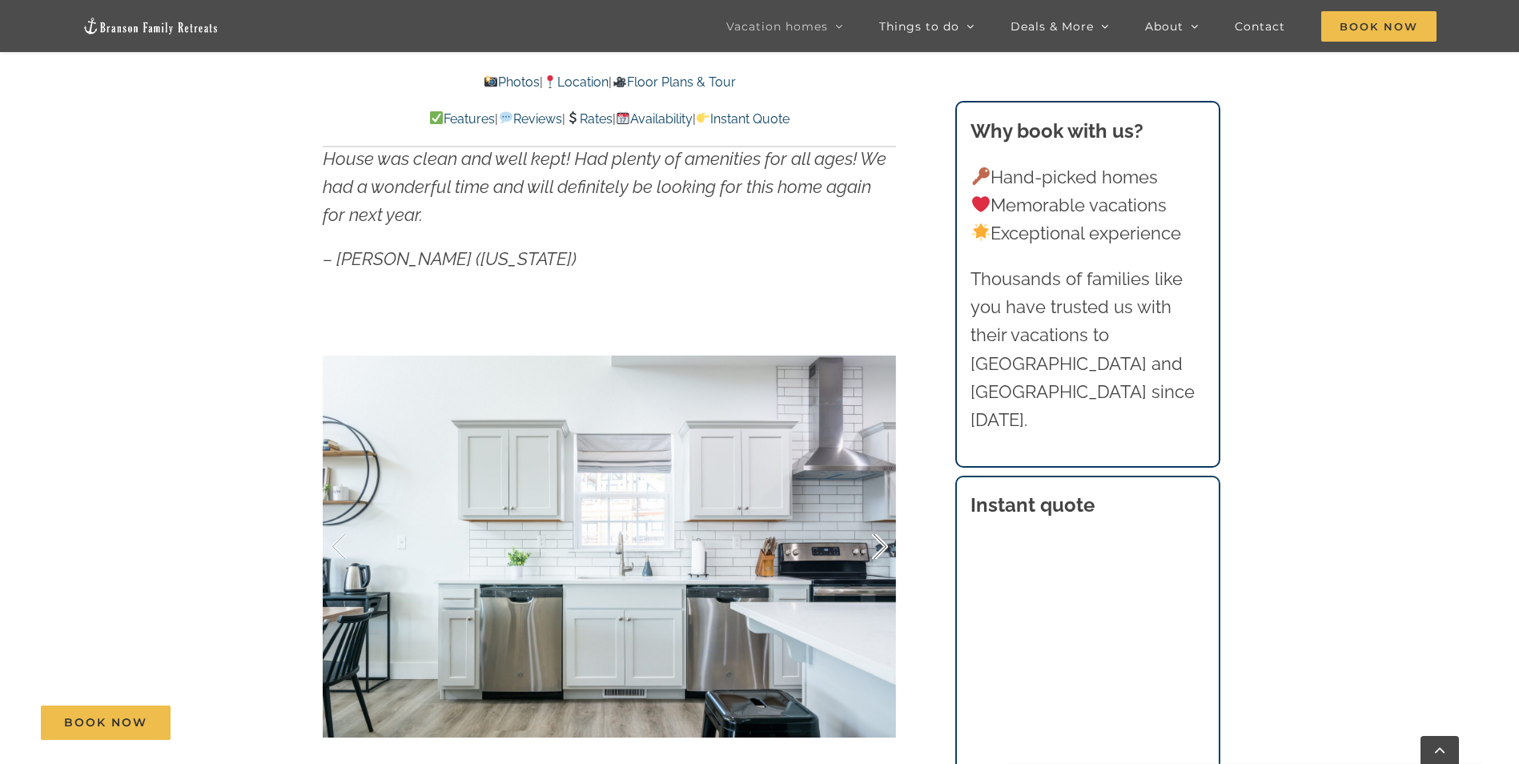
click at [880, 549] on div at bounding box center [863, 546] width 50 height 99
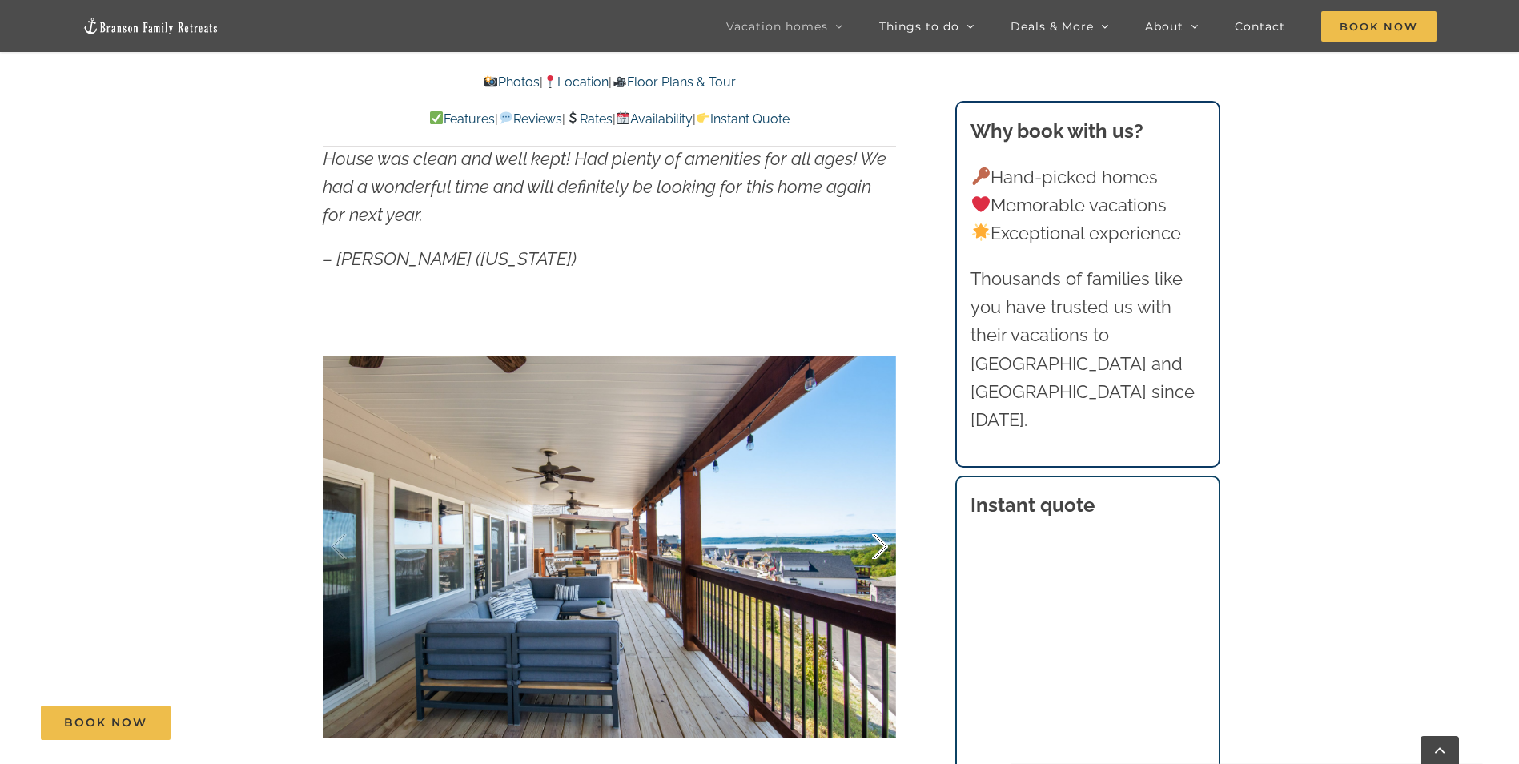
click at [880, 549] on div at bounding box center [863, 546] width 50 height 99
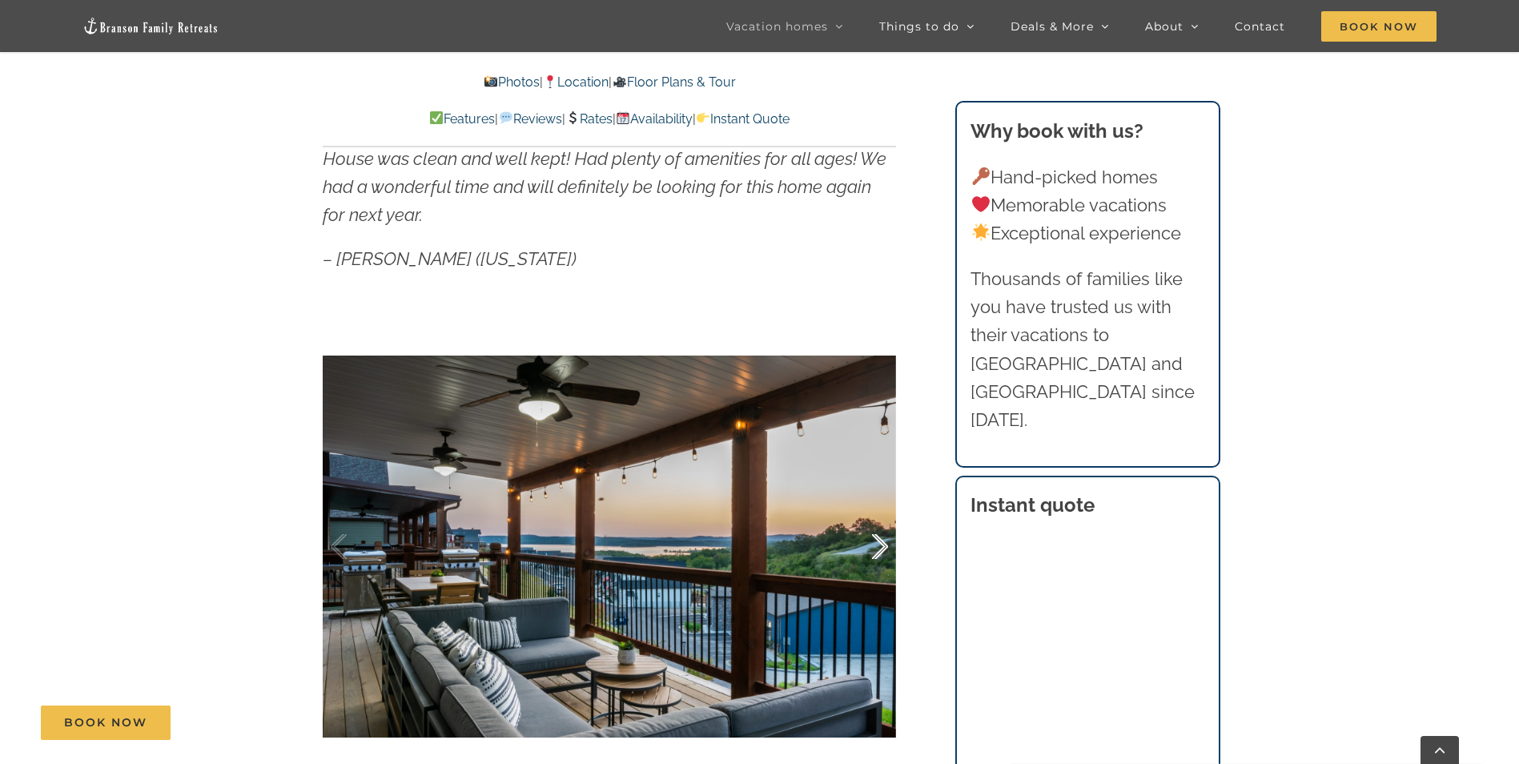
click at [880, 549] on div at bounding box center [863, 546] width 50 height 99
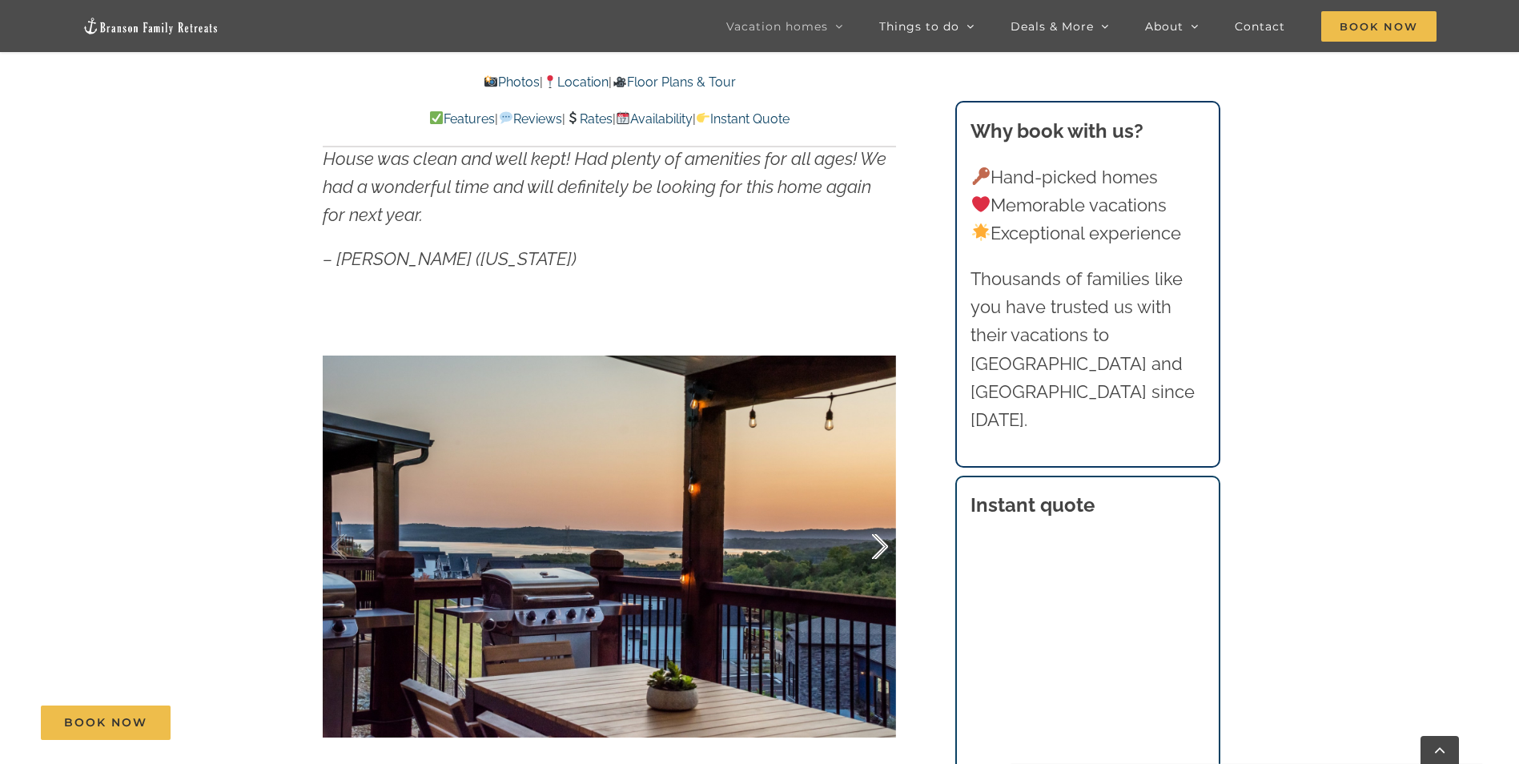
click at [880, 548] on div at bounding box center [863, 546] width 50 height 99
